Goal: Find specific page/section: Find specific page/section

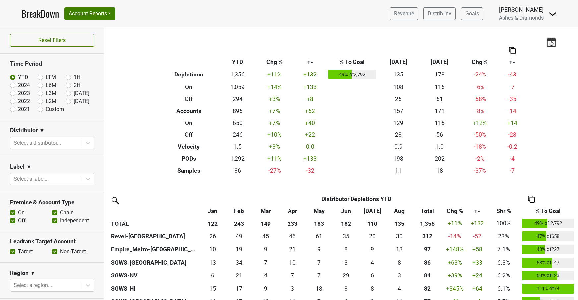
click at [74, 100] on label "[DATE]" at bounding box center [82, 102] width 16 height 8
click at [68, 100] on input "[DATE]" at bounding box center [79, 101] width 27 height 7
radio input "true"
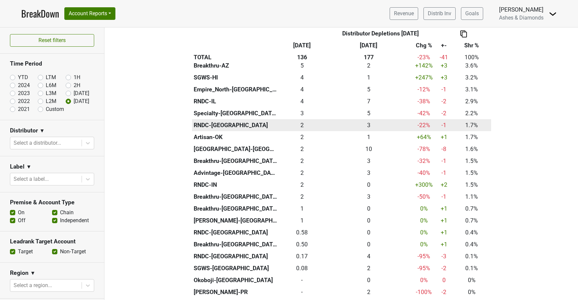
scroll to position [264, 0]
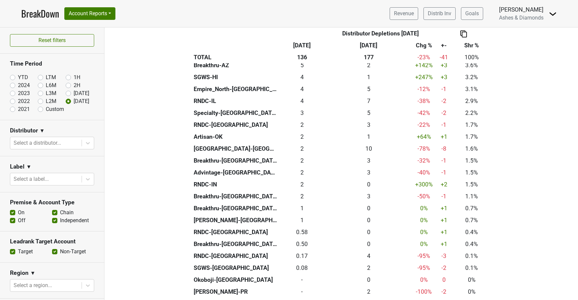
click at [18, 78] on label "YTD" at bounding box center [23, 78] width 10 height 8
click at [13, 78] on input "YTD" at bounding box center [23, 77] width 27 height 7
radio input "true"
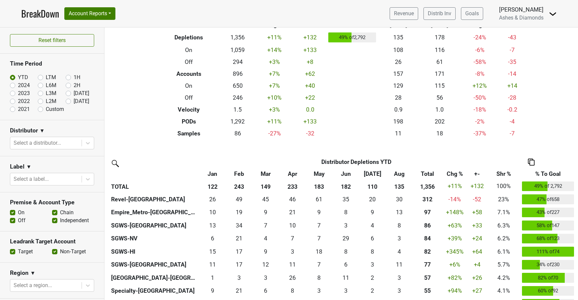
scroll to position [4, 0]
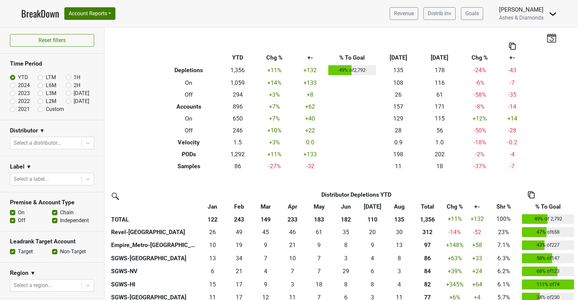
click at [74, 101] on label "[DATE]" at bounding box center [82, 102] width 16 height 8
click at [67, 101] on input "[DATE]" at bounding box center [79, 101] width 27 height 7
radio input "true"
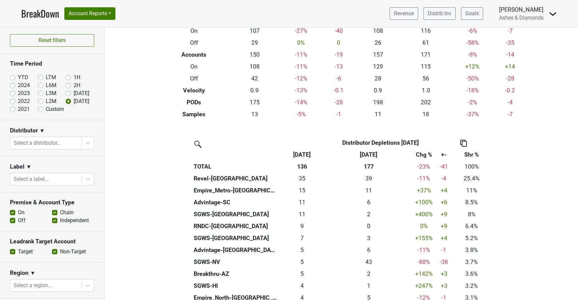
scroll to position [55, 0]
click at [472, 13] on link "Goals" at bounding box center [472, 13] width 22 height 13
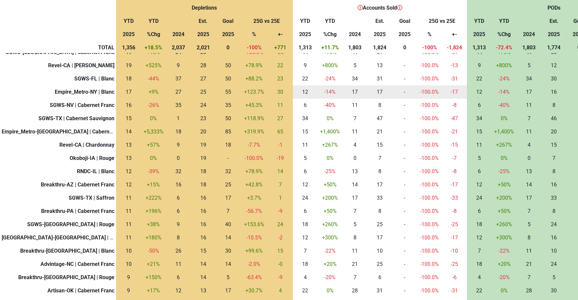
scroll to position [296, 0]
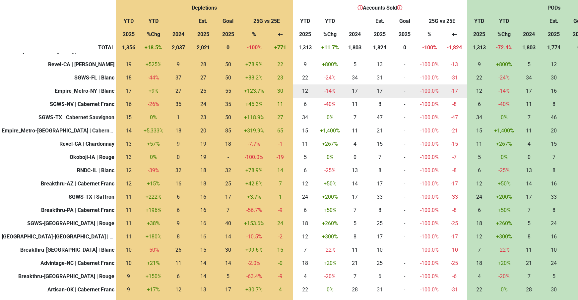
click at [141, 92] on td "+9 %" at bounding box center [153, 91] width 25 height 13
click at [216, 92] on td "55" at bounding box center [228, 91] width 25 height 13
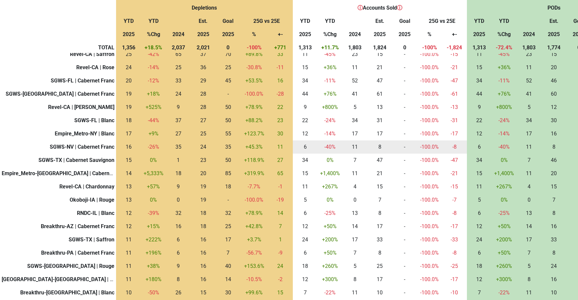
scroll to position [255, 0]
